Goal: Information Seeking & Learning: Understand process/instructions

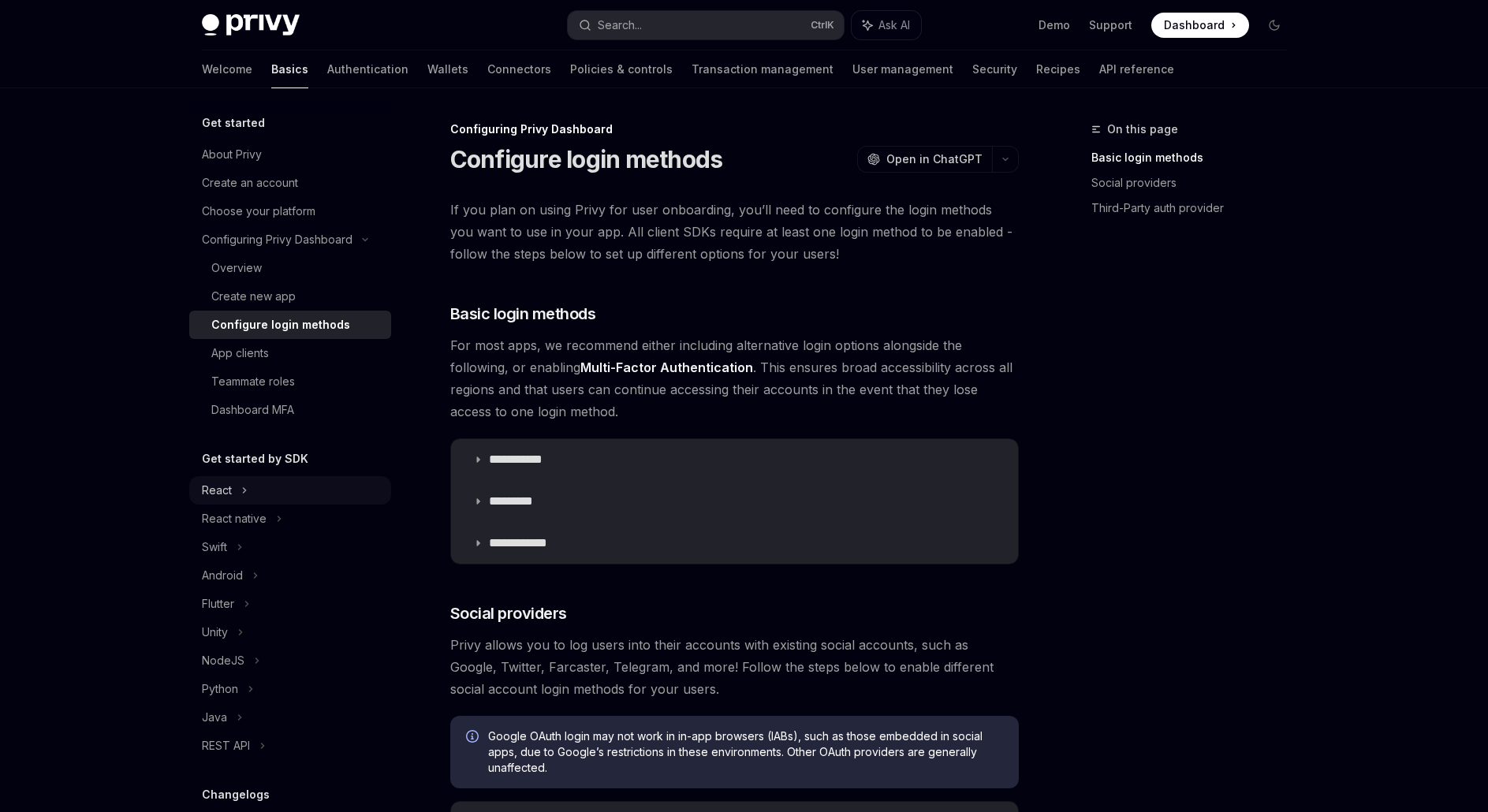
click at [272, 488] on div "React" at bounding box center [290, 490] width 202 height 28
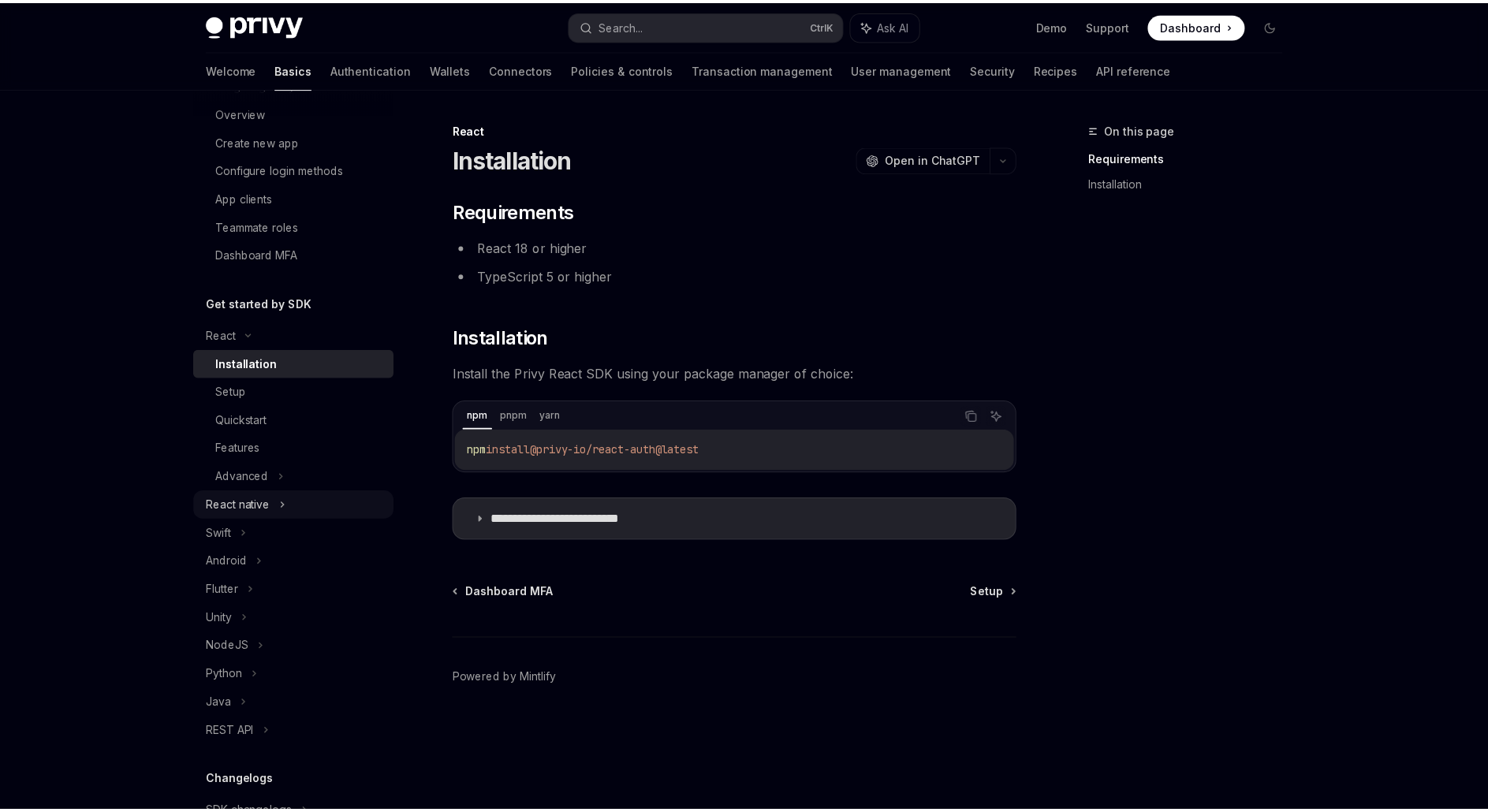
scroll to position [158, 0]
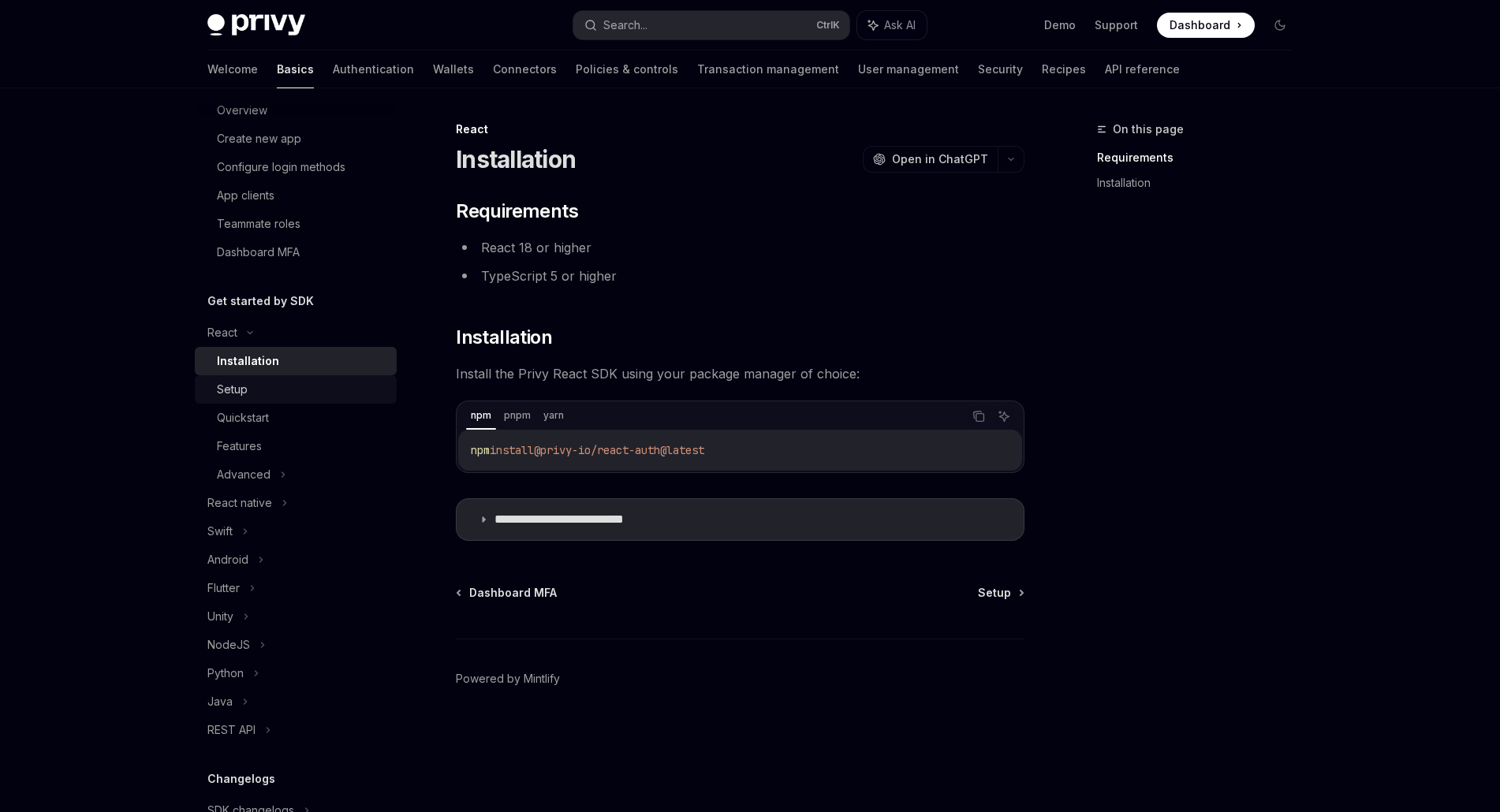
click at [263, 386] on div "Setup" at bounding box center [302, 388] width 171 height 19
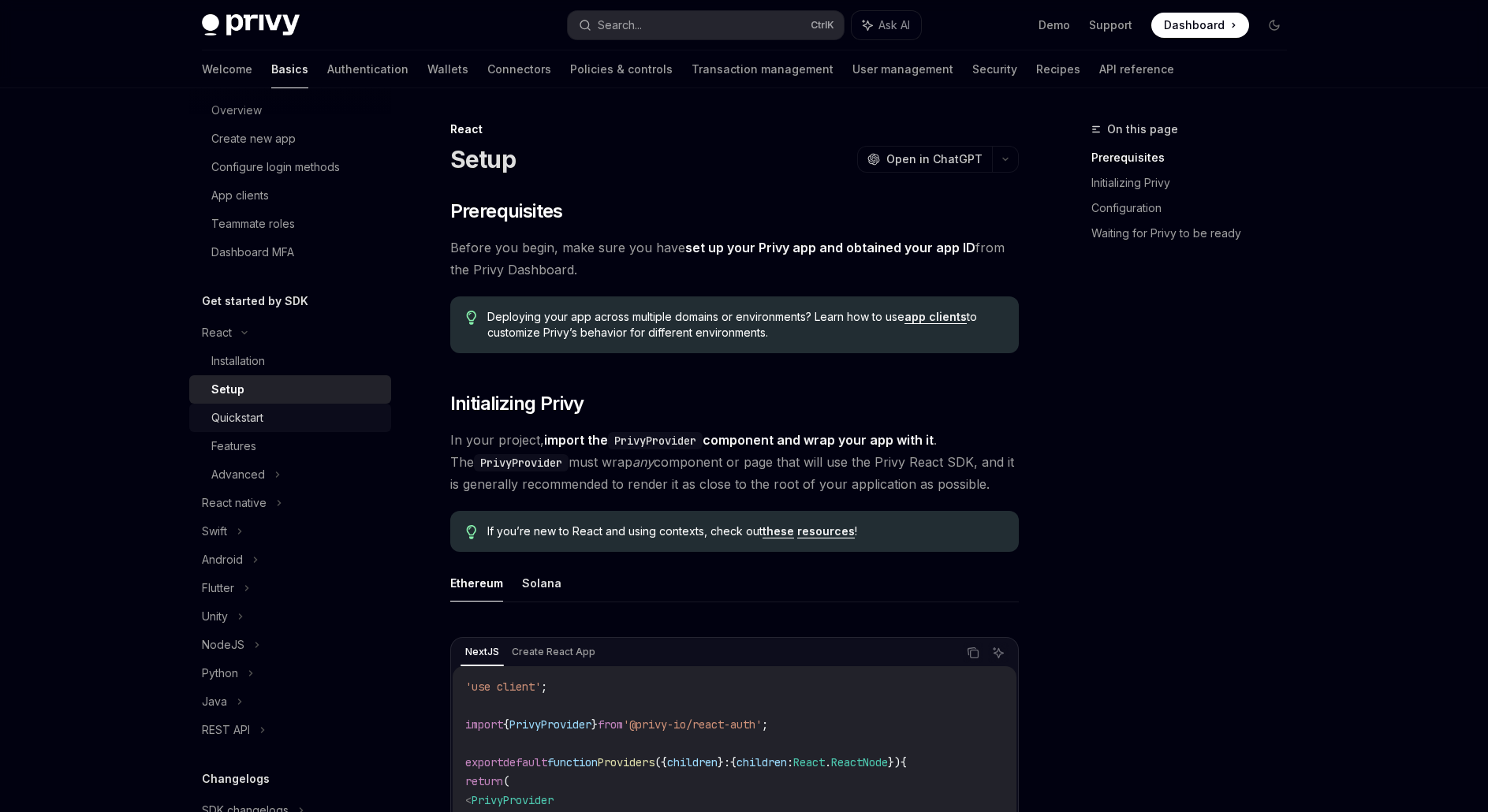
click at [260, 405] on link "Quickstart" at bounding box center [290, 418] width 202 height 28
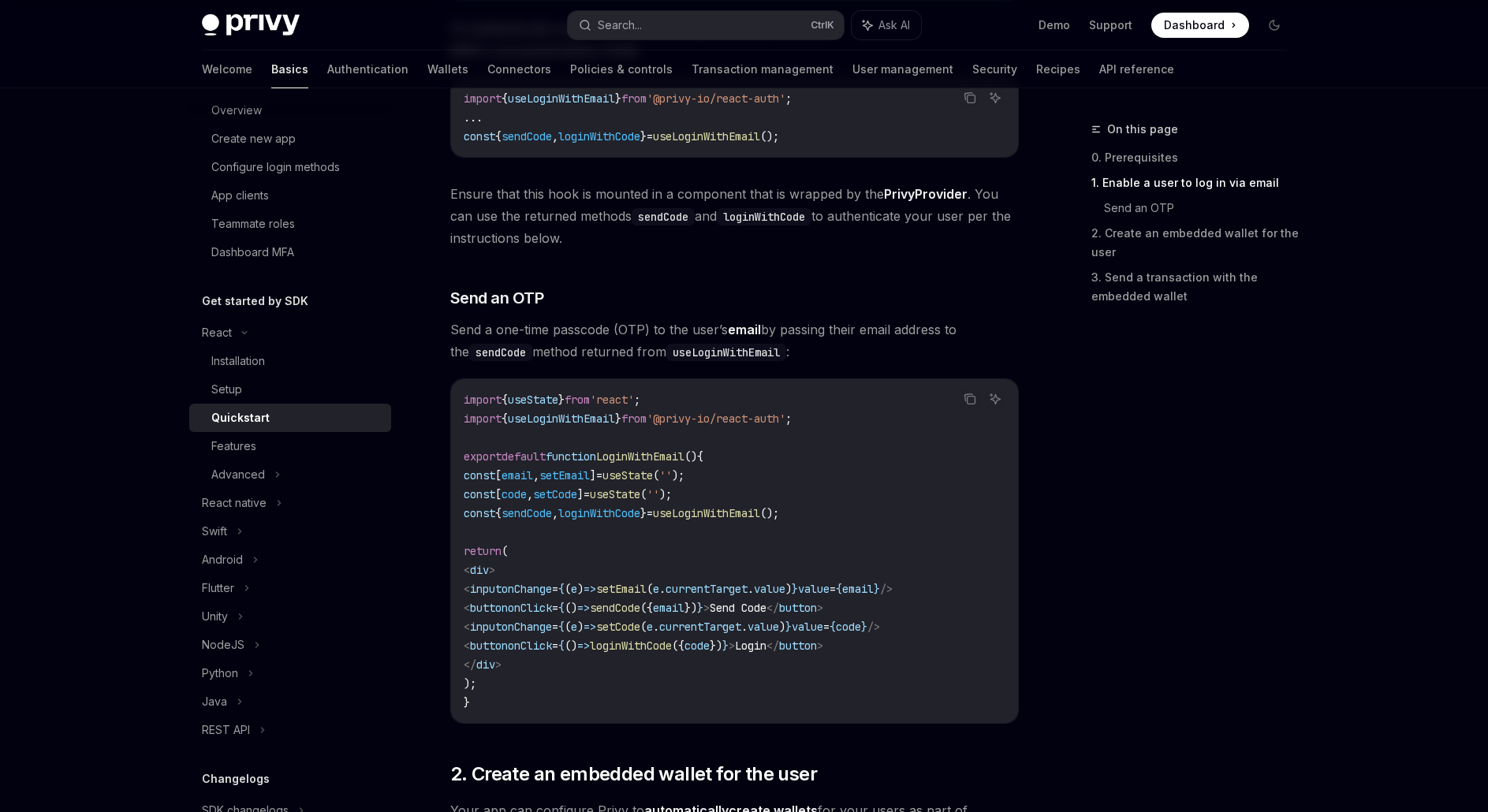
scroll to position [473, 0]
click at [292, 466] on div "Advanced" at bounding box center [290, 474] width 202 height 28
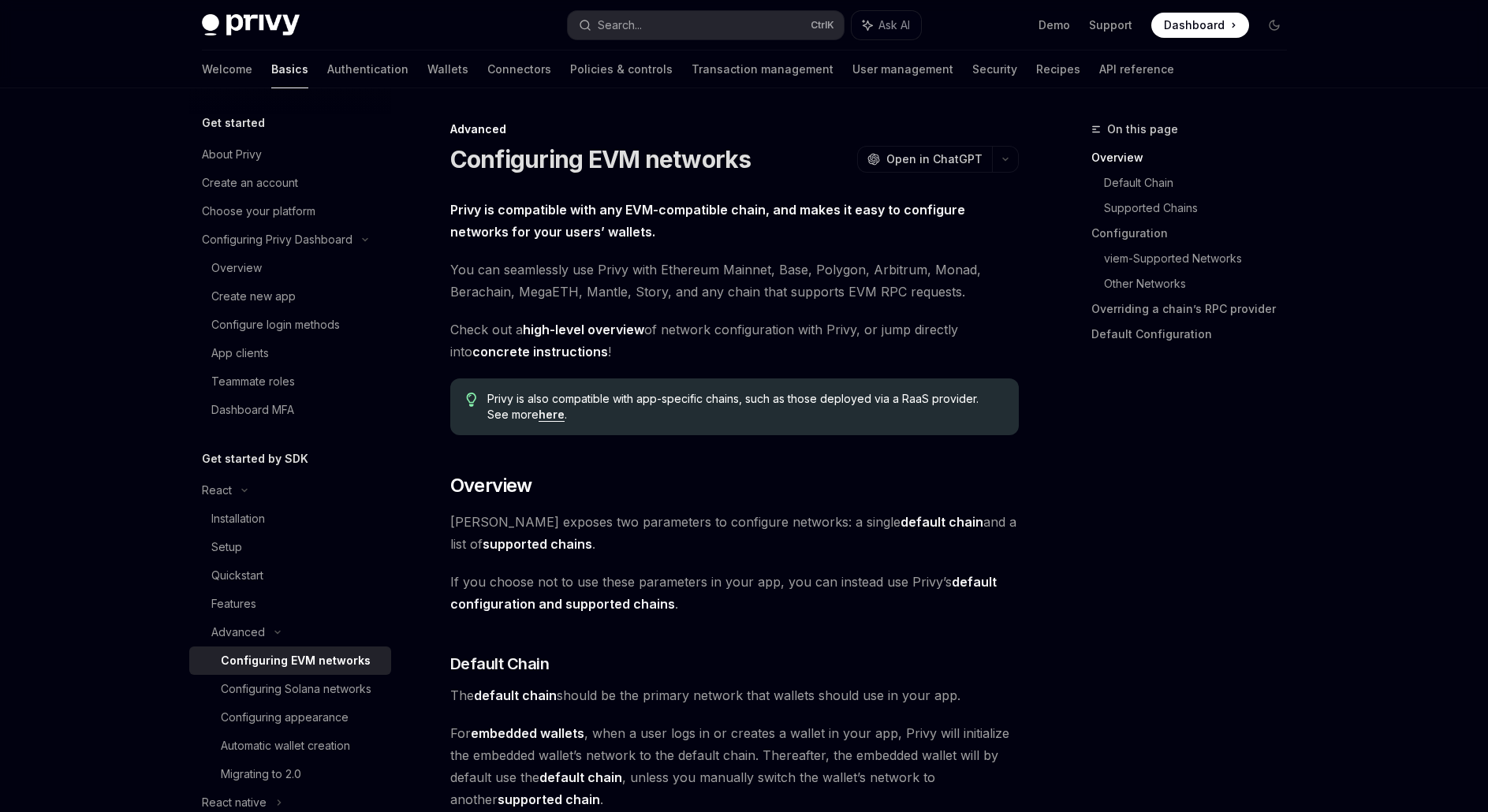
type textarea "*"
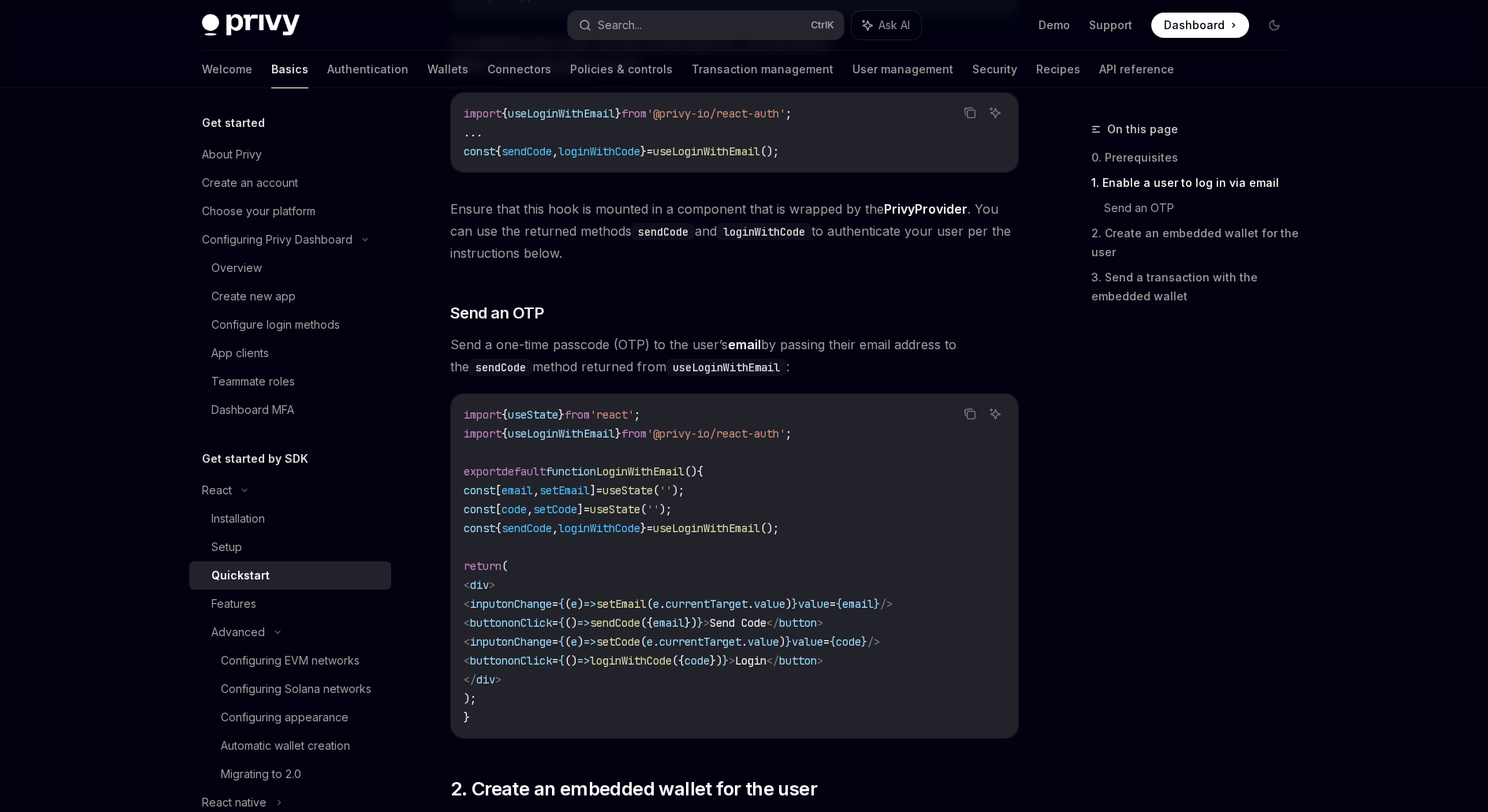
scroll to position [473, 0]
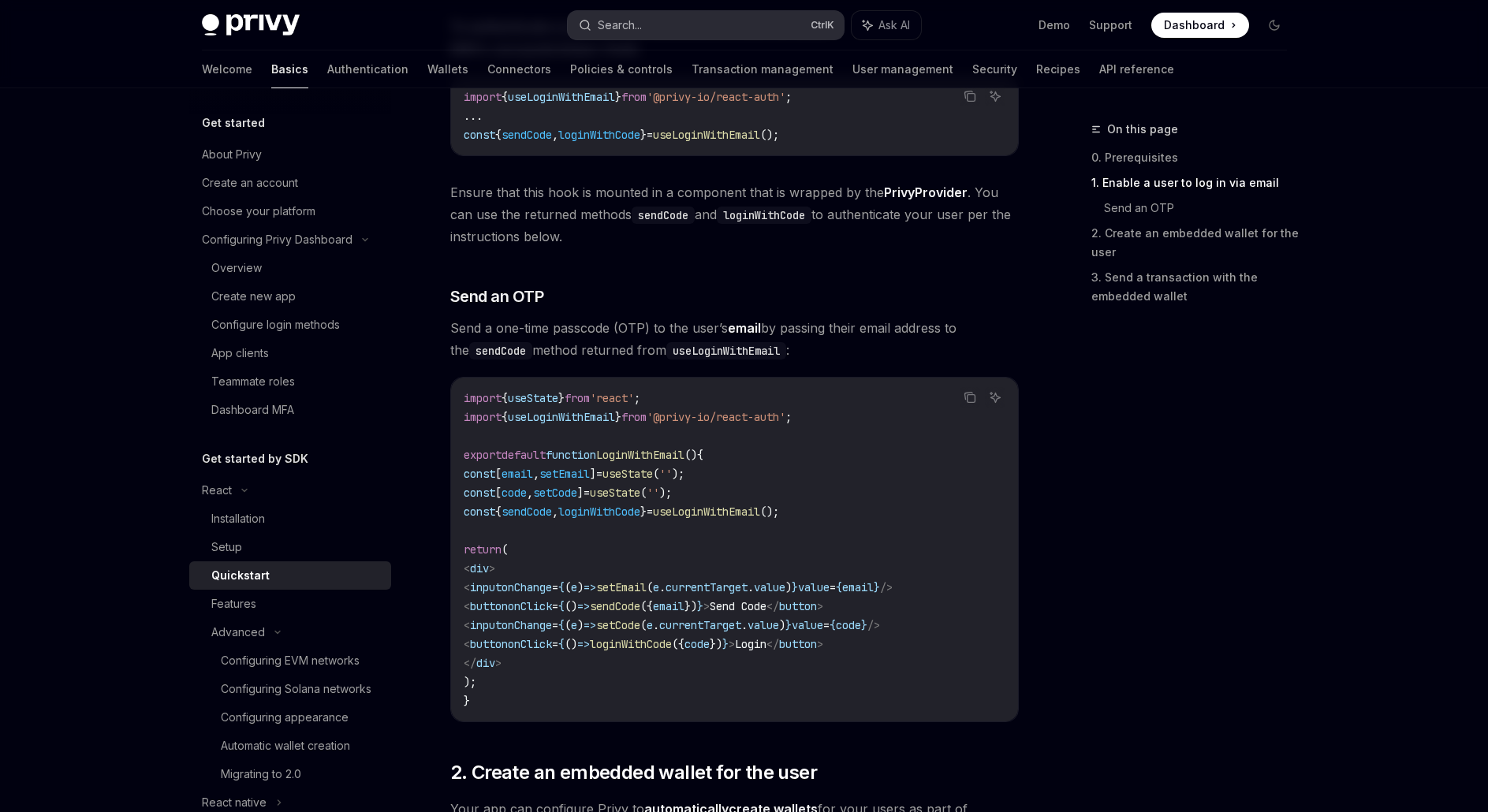
click at [718, 36] on button "Search... Ctrl K" at bounding box center [705, 25] width 276 height 28
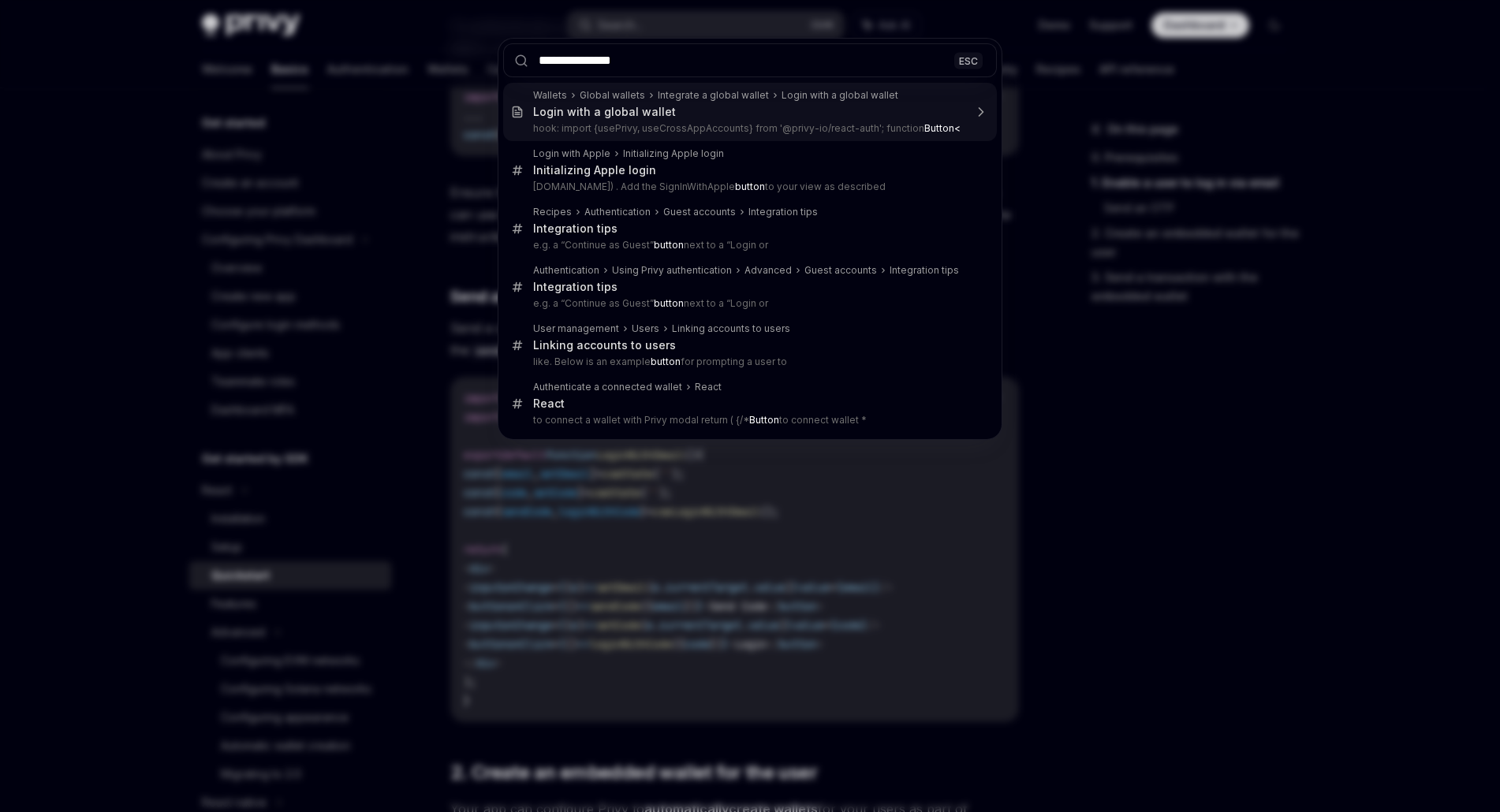
type input "**********"
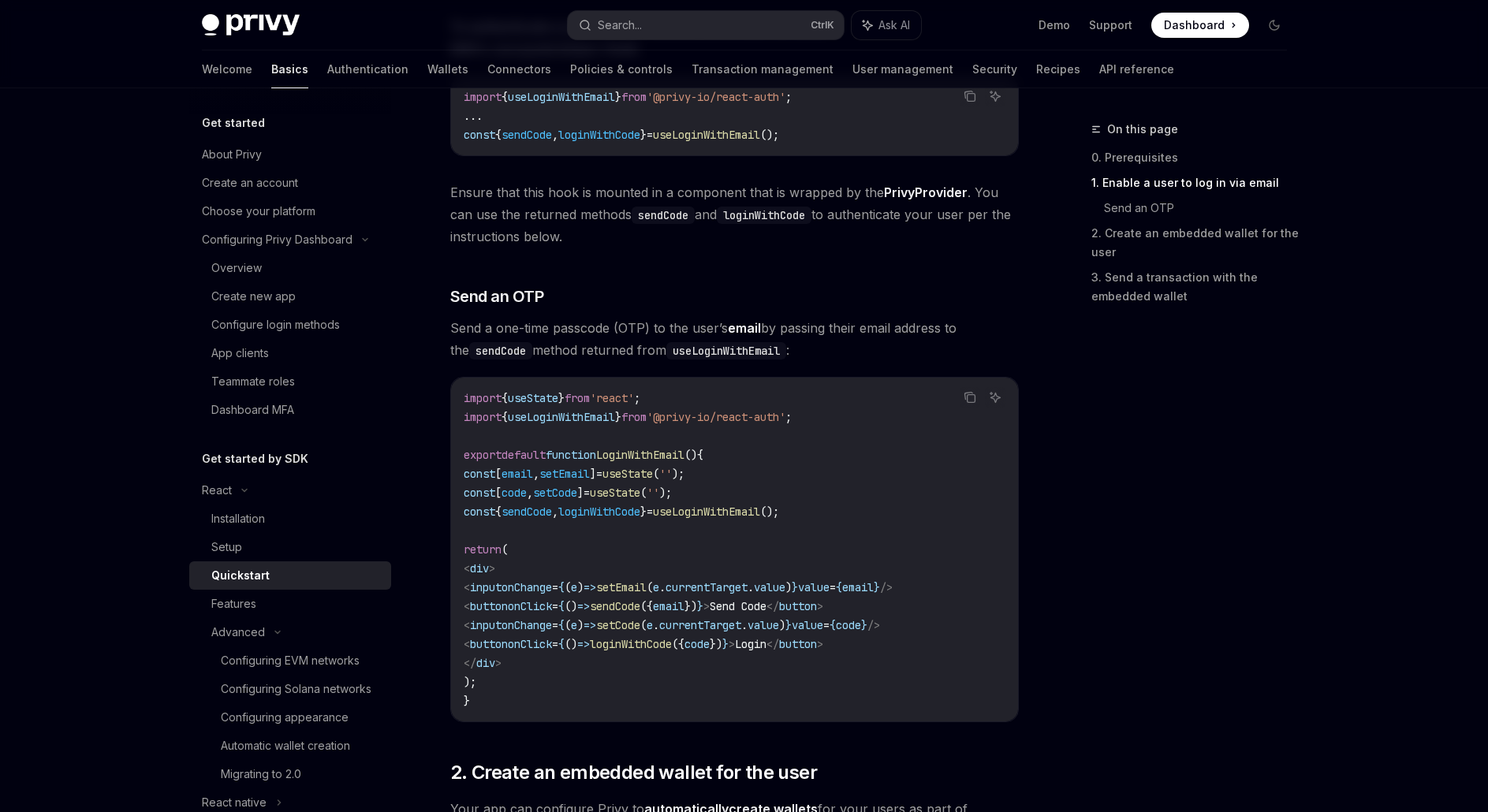
scroll to position [88, 0]
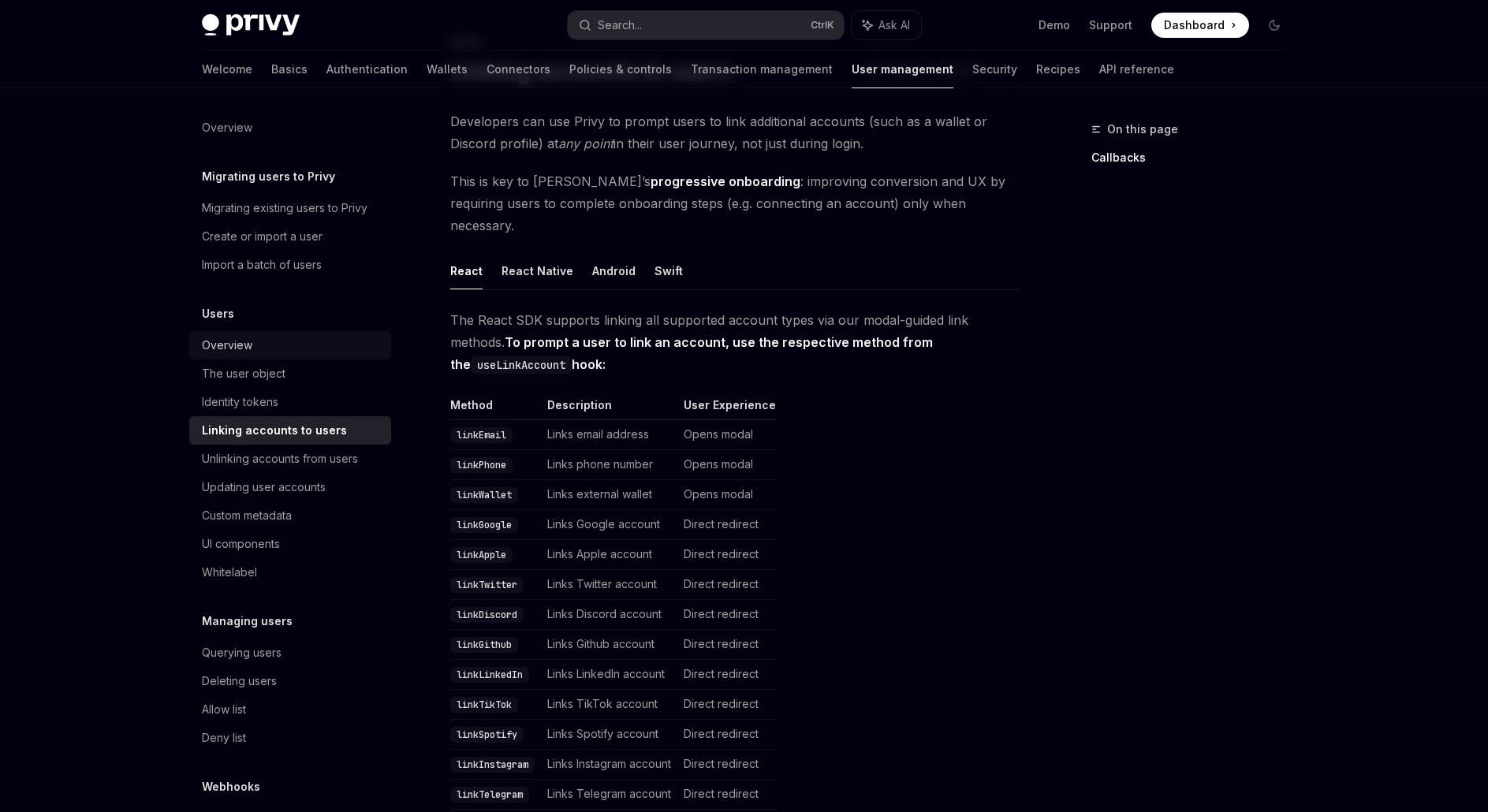
click at [238, 343] on div "Overview" at bounding box center [227, 344] width 50 height 19
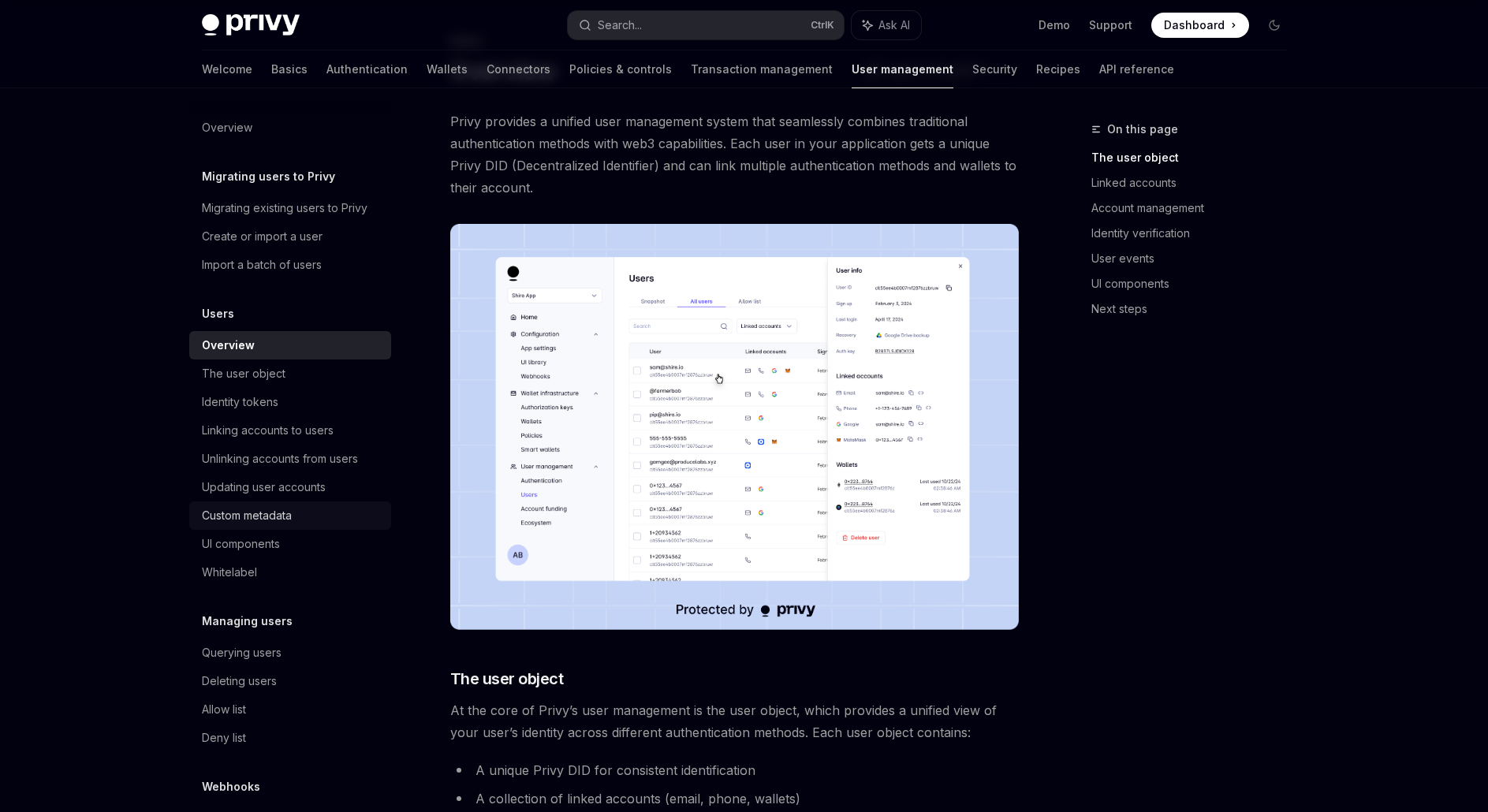
click at [272, 504] on link "Custom metadata" at bounding box center [290, 515] width 202 height 28
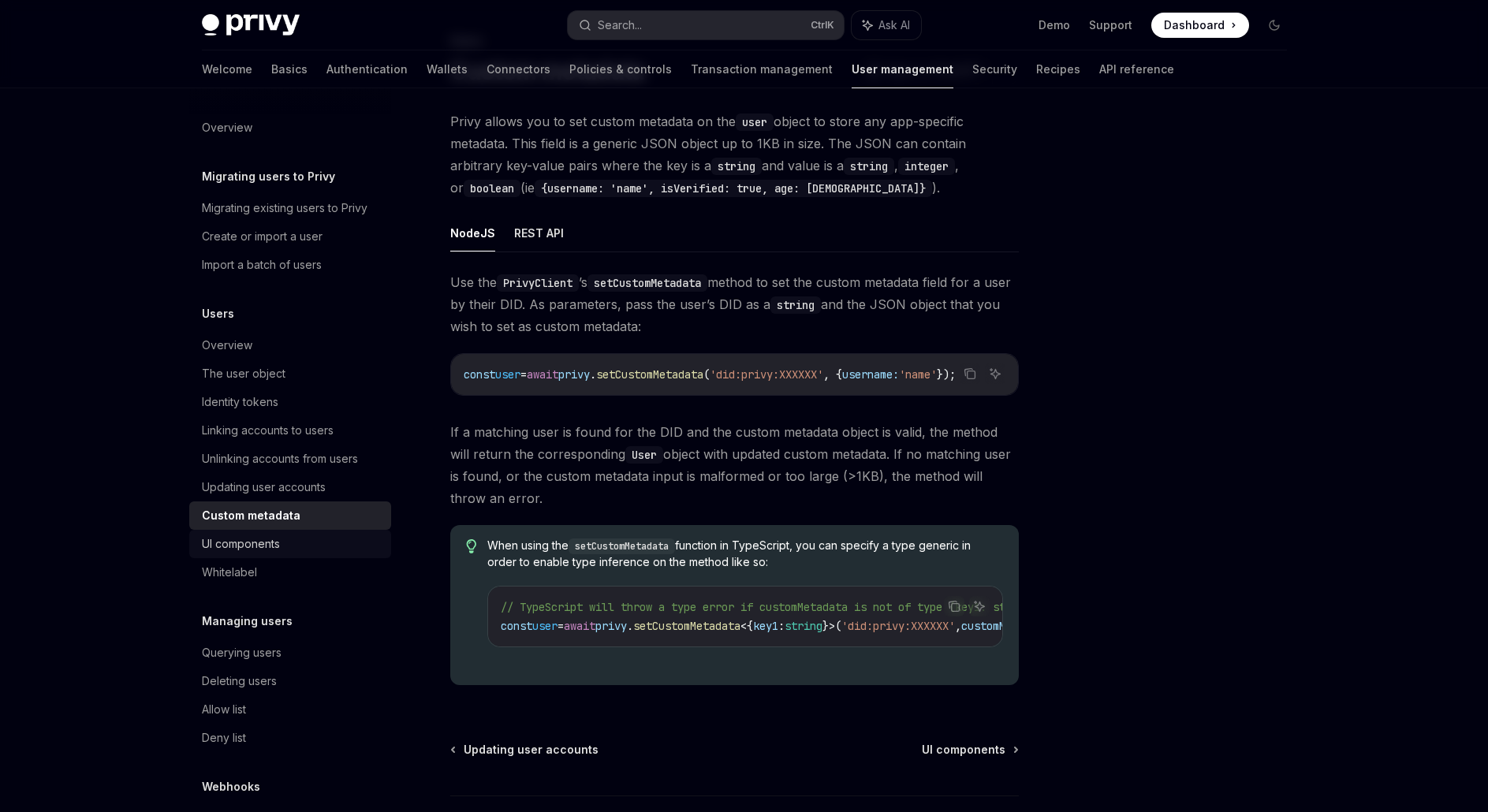
click at [269, 543] on div "UI components" at bounding box center [241, 543] width 78 height 19
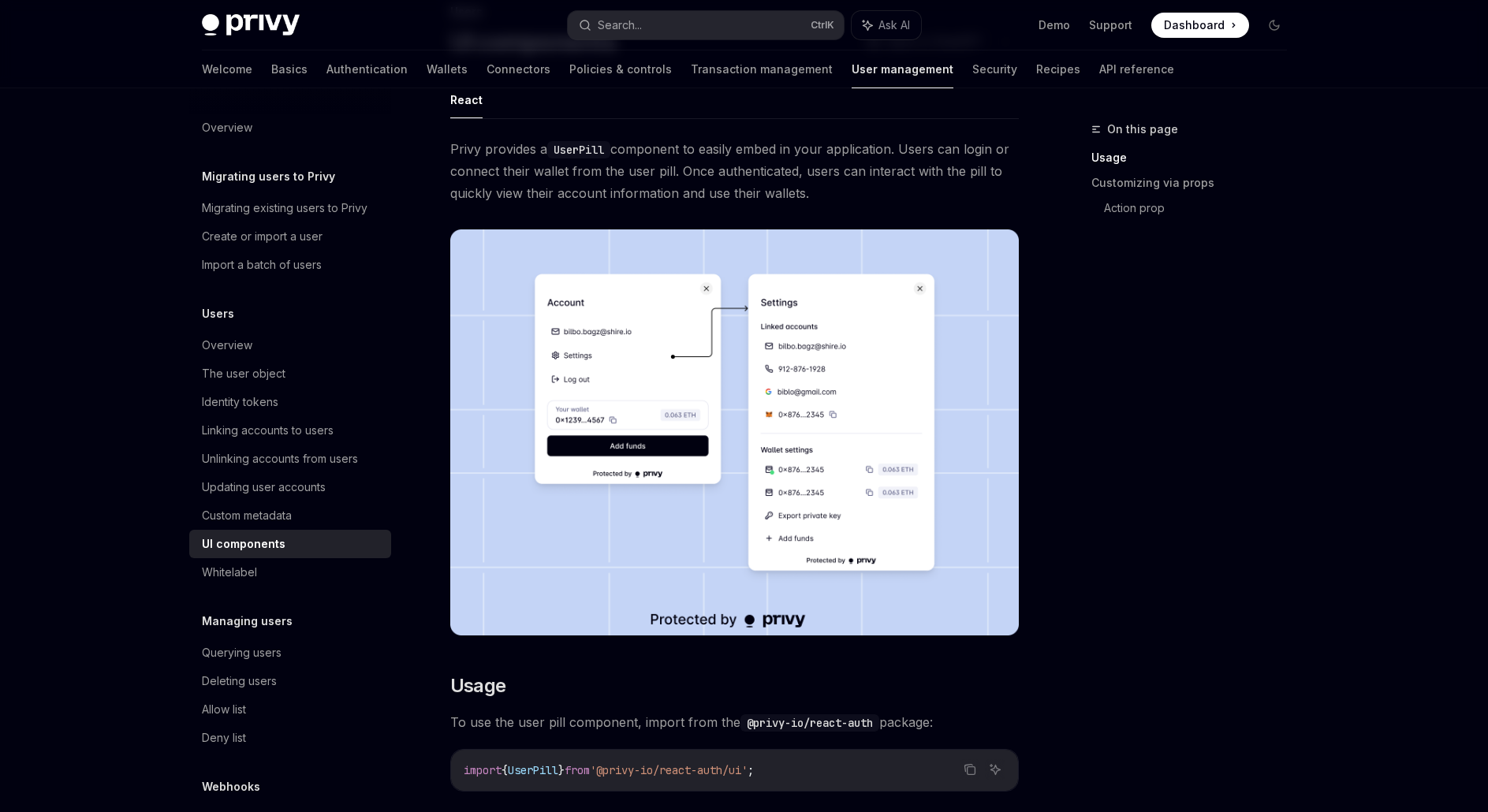
scroll to position [88, 0]
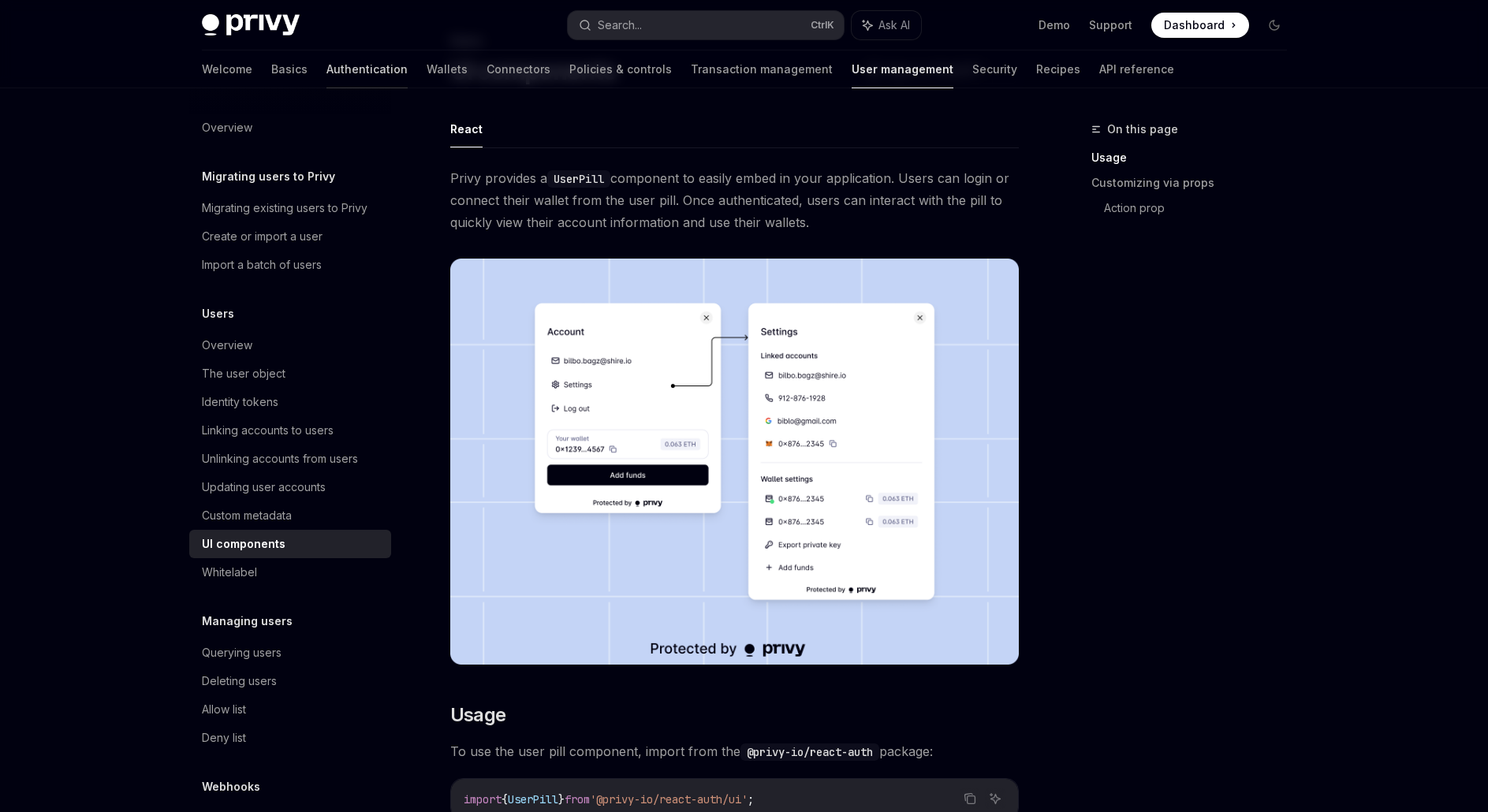
click at [327, 75] on link "Authentication" at bounding box center [367, 69] width 81 height 38
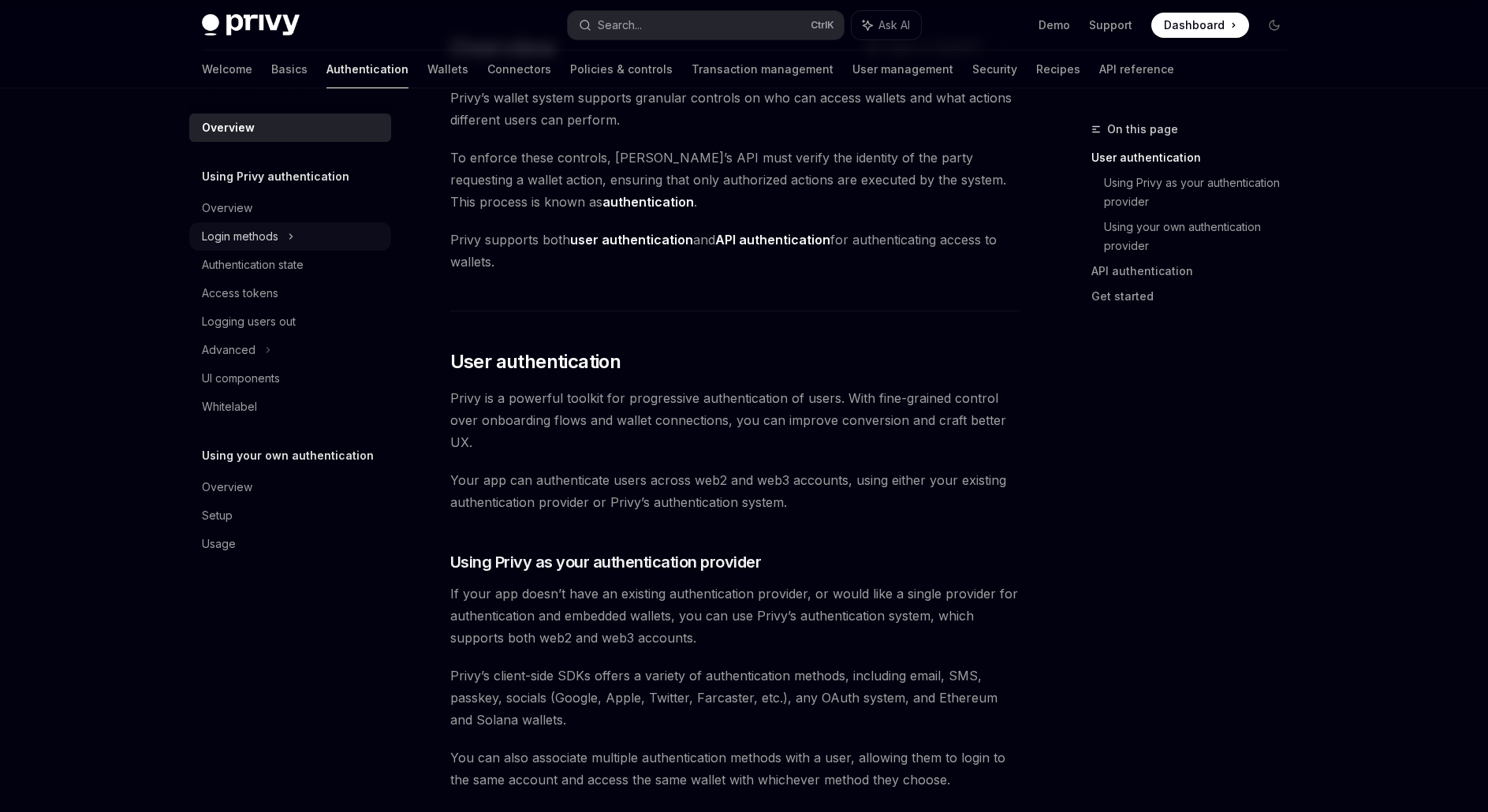
click at [273, 245] on div "Login methods" at bounding box center [240, 236] width 77 height 19
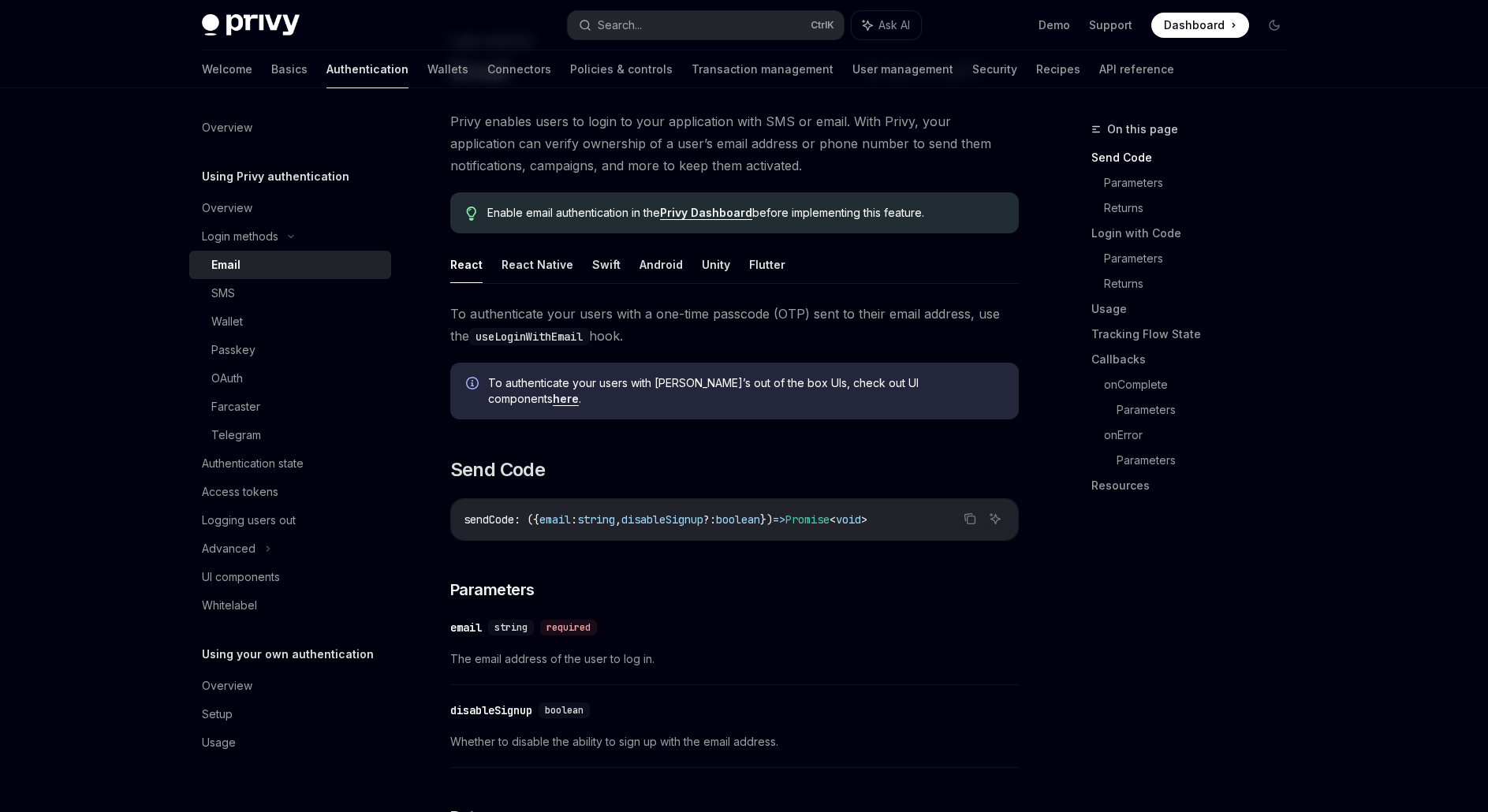
click at [724, 320] on span "To authenticate your users with a one-time passcode (OTP) sent to their email a…" at bounding box center [735, 325] width 569 height 44
click at [579, 392] on link "here" at bounding box center [566, 399] width 26 height 14
type textarea "*"
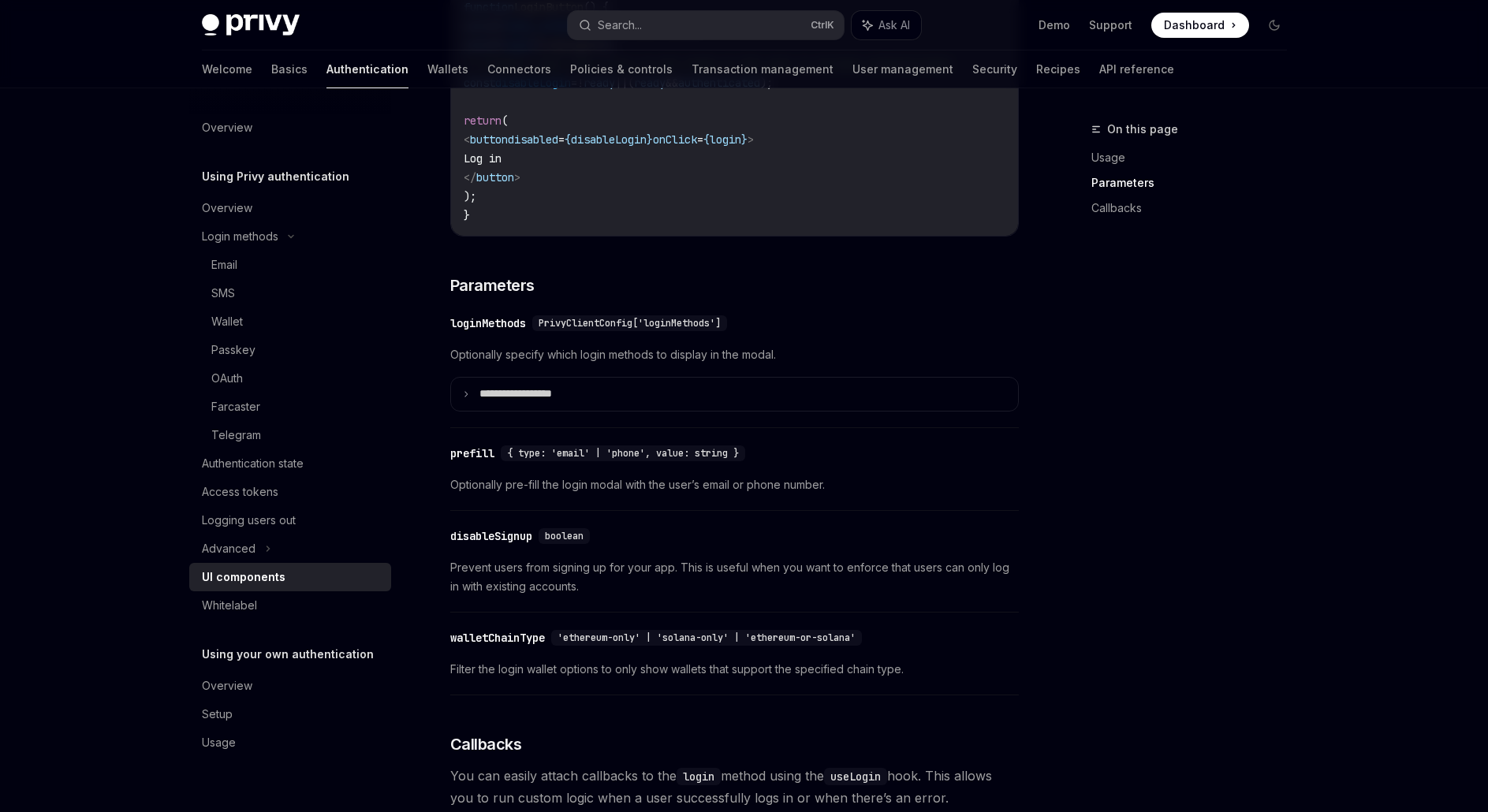
scroll to position [774, 0]
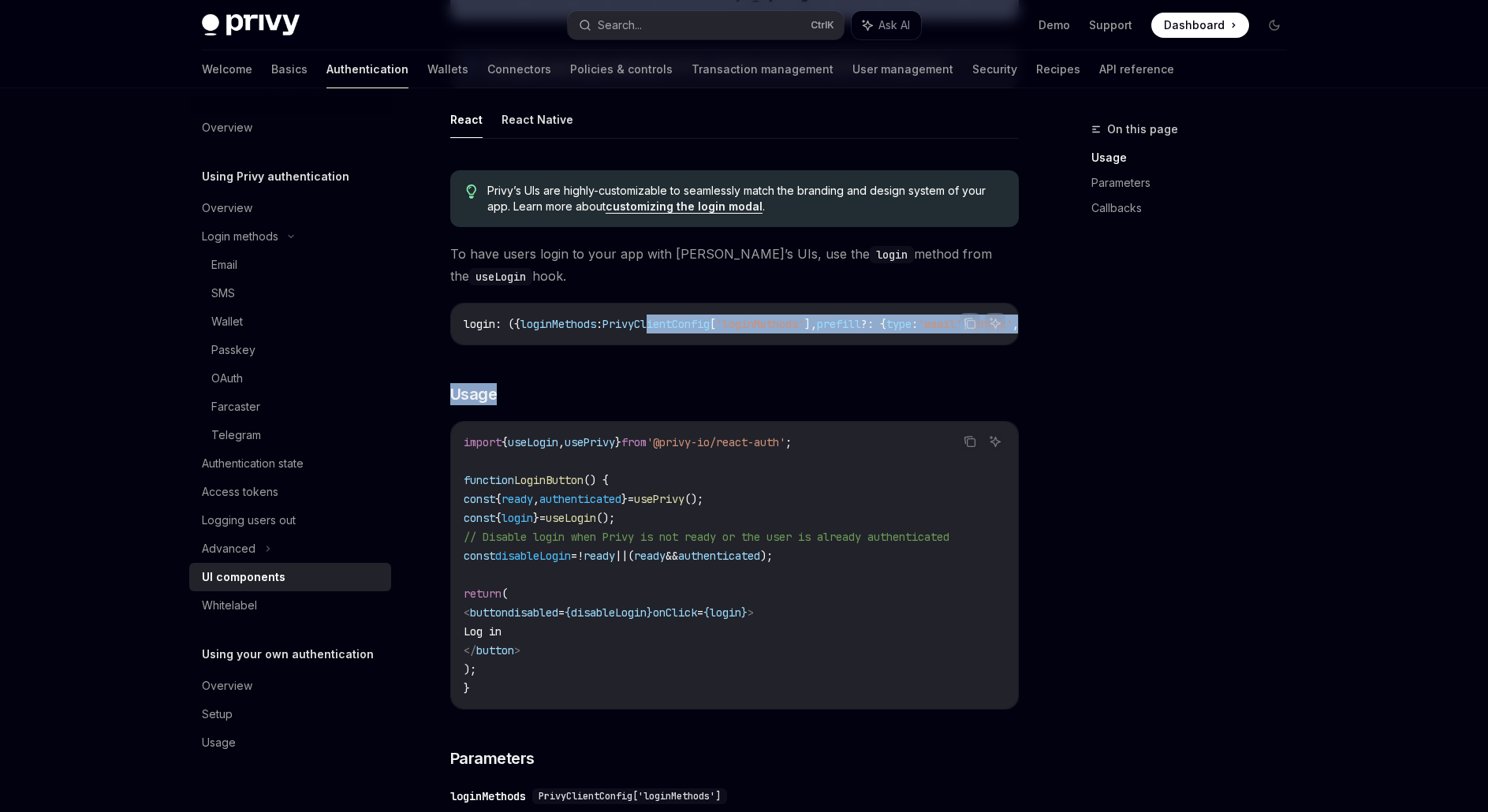
drag, startPoint x: 620, startPoint y: 353, endPoint x: 670, endPoint y: 347, distance: 50.4
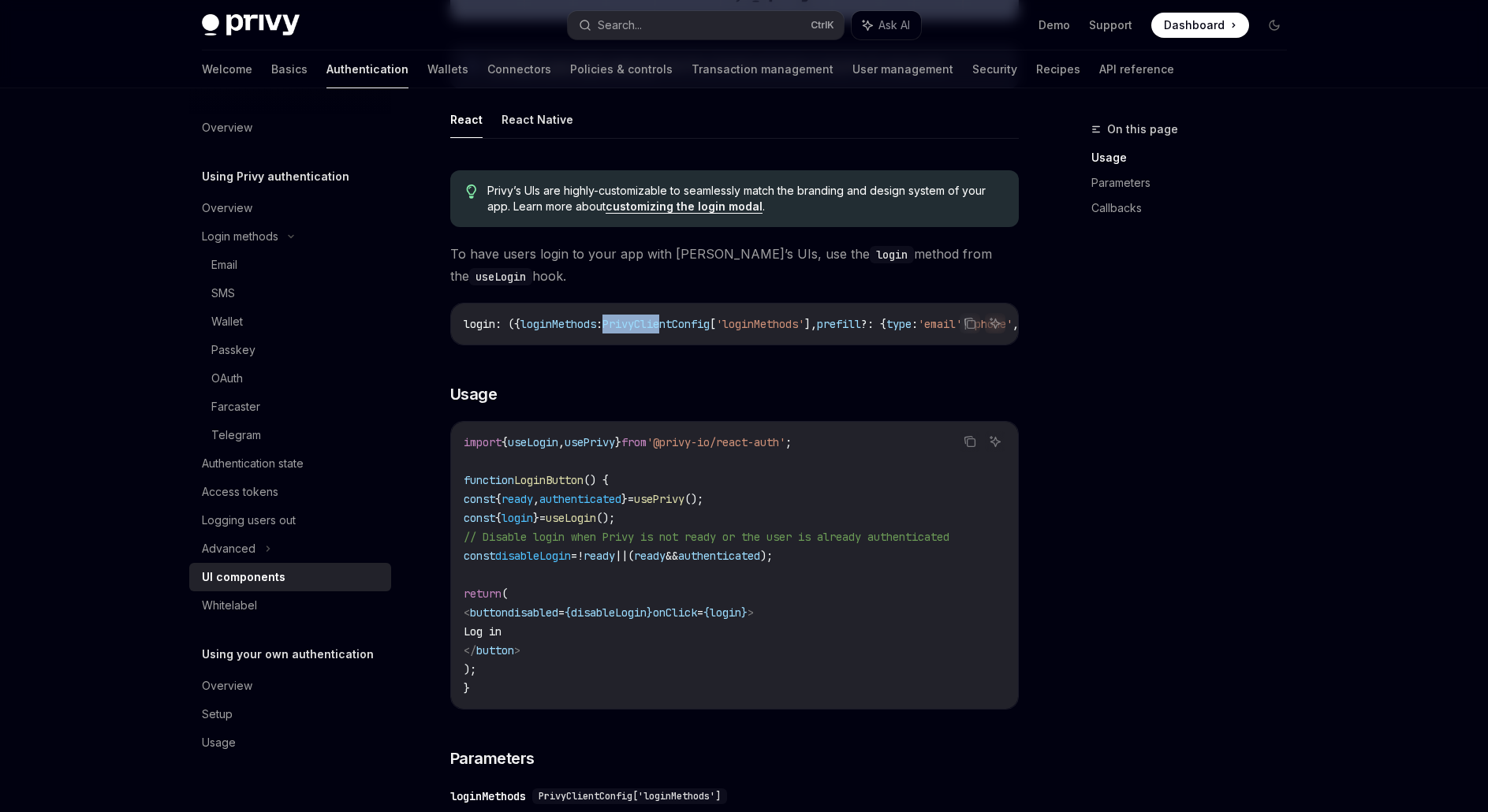
drag, startPoint x: 645, startPoint y: 343, endPoint x: 679, endPoint y: 347, distance: 34.2
click at [679, 344] on div "login : ({ loginMethods : PrivyClientConfig [ 'loginMethods' ], prefill ?: { ty…" at bounding box center [735, 324] width 567 height 41
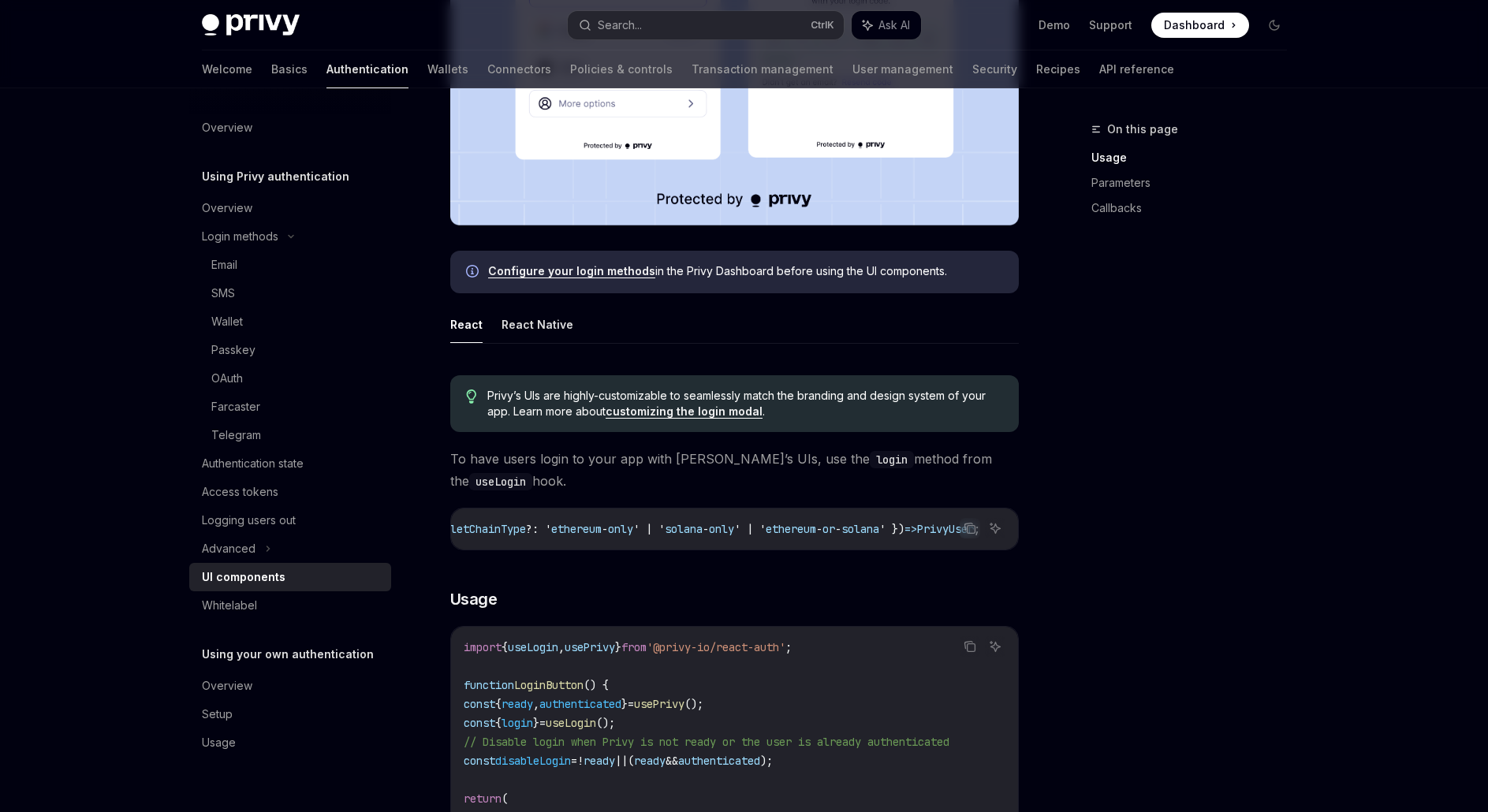
scroll to position [536, 0]
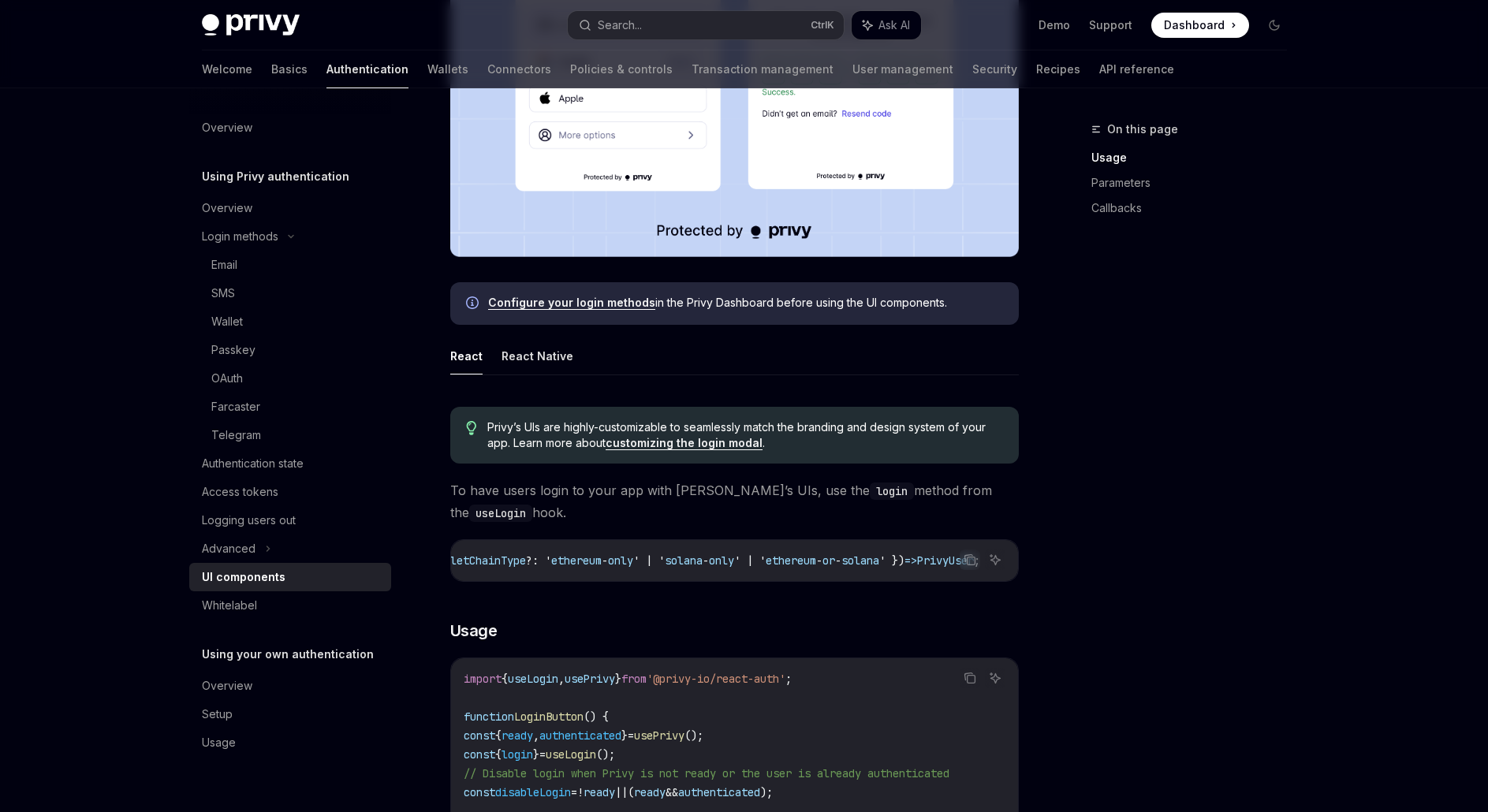
click at [644, 423] on span "Privy’s UIs are highly-customizable to seamlessly match the branding and design…" at bounding box center [744, 435] width 515 height 31
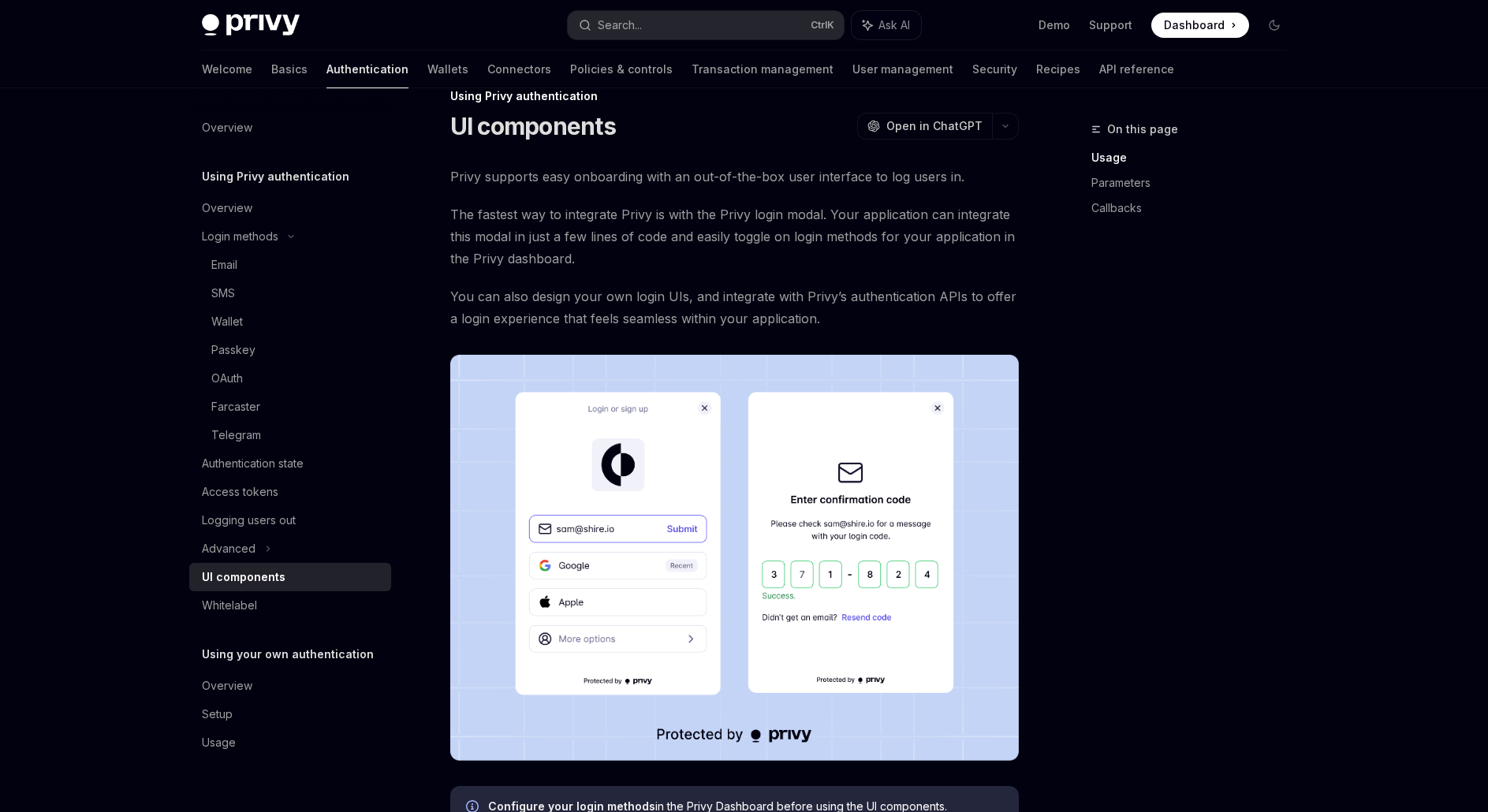
scroll to position [0, 0]
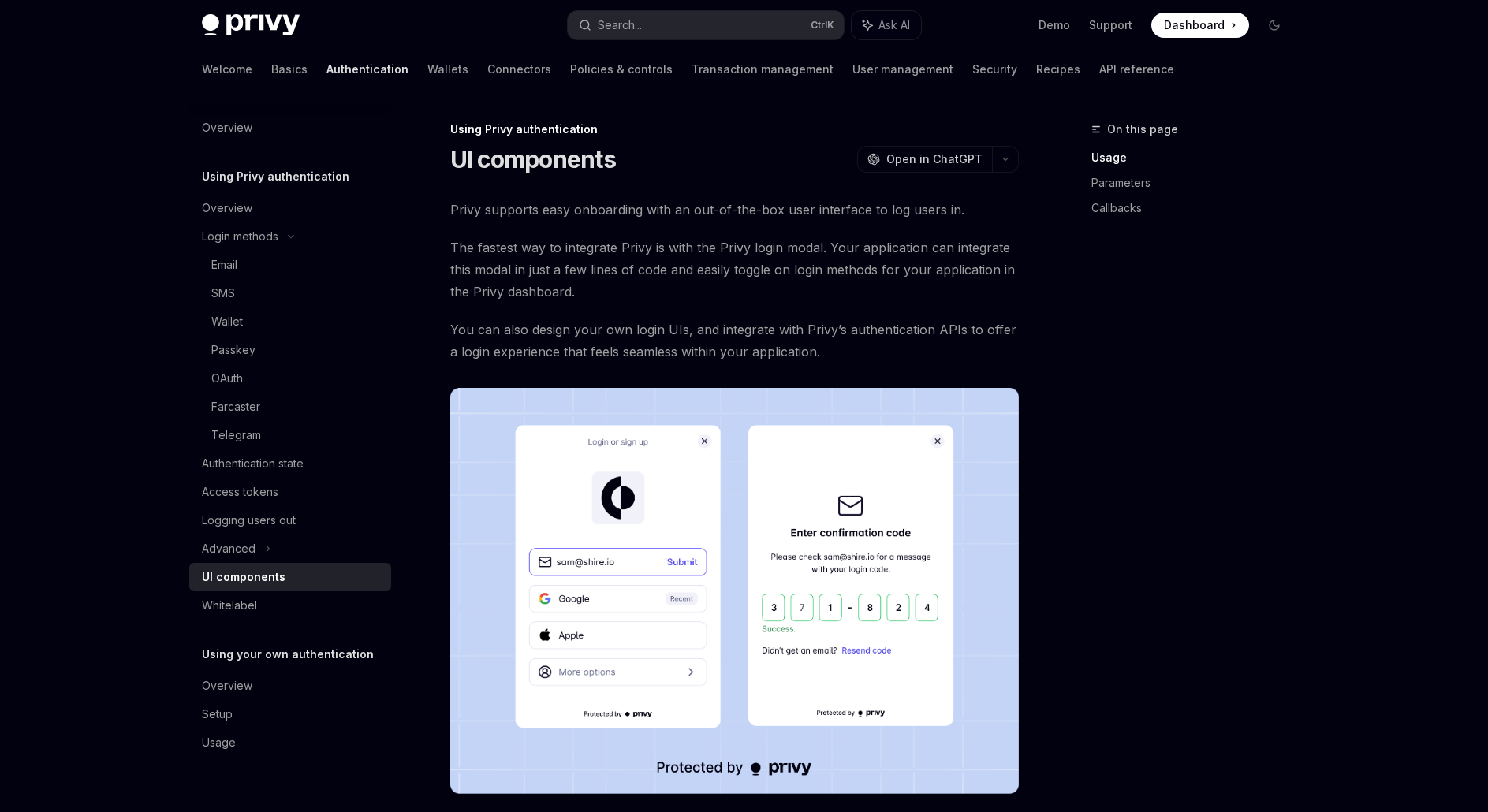
click at [597, 276] on span "The fastest way to integrate Privy is with the Privy login modal. Your applicat…" at bounding box center [735, 270] width 569 height 67
